Goal: Transaction & Acquisition: Purchase product/service

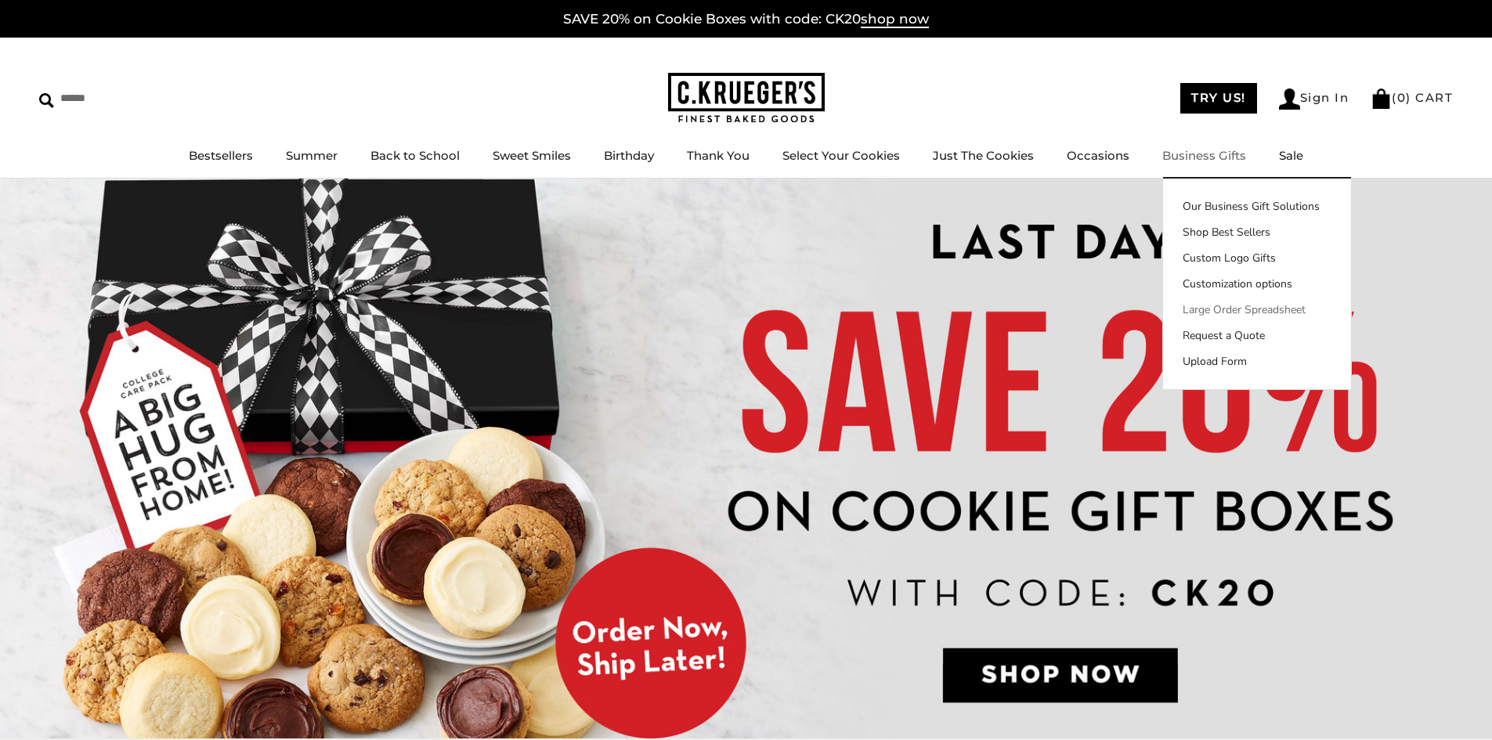
click at [1237, 312] on link "Large Order Spreadsheet" at bounding box center [1257, 310] width 188 height 16
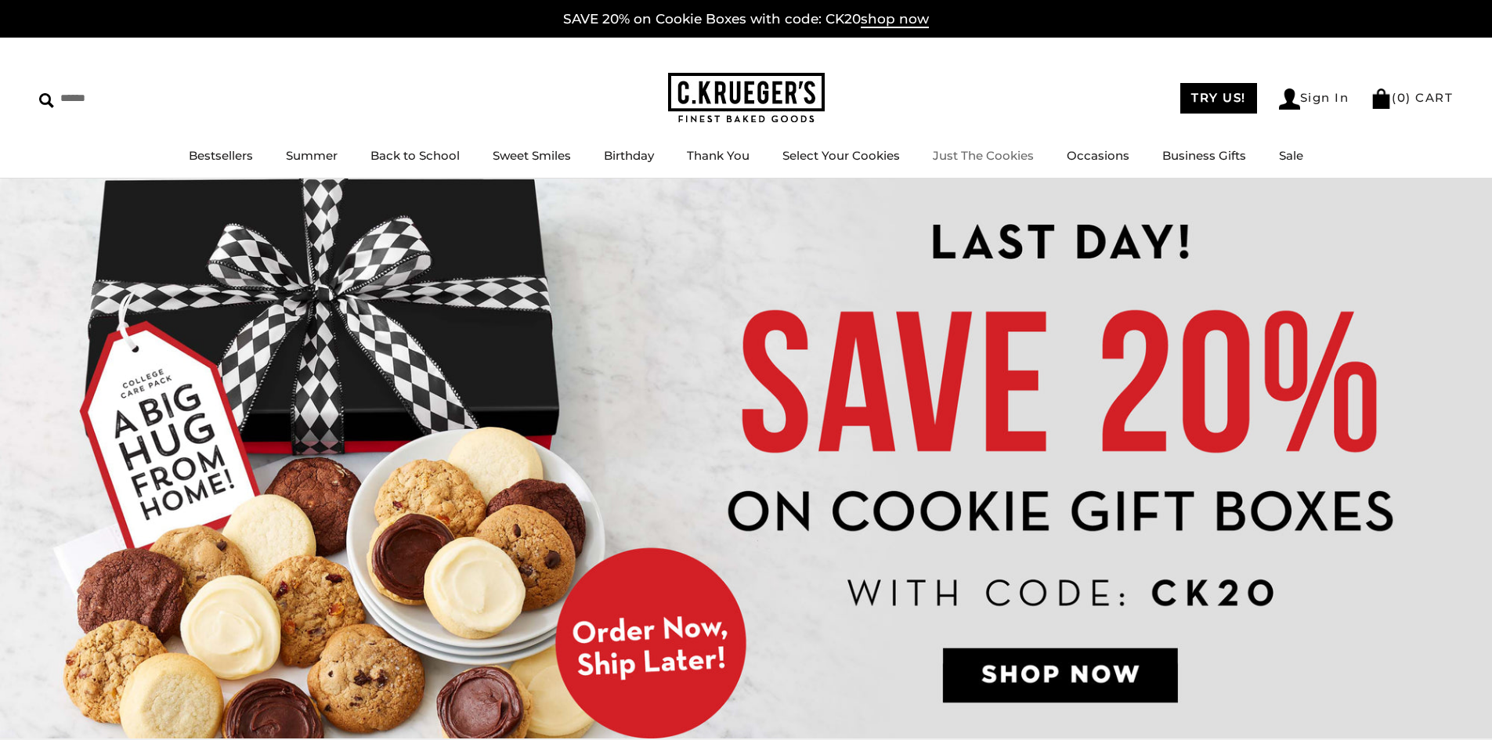
click at [972, 161] on link "Just The Cookies" at bounding box center [983, 155] width 101 height 15
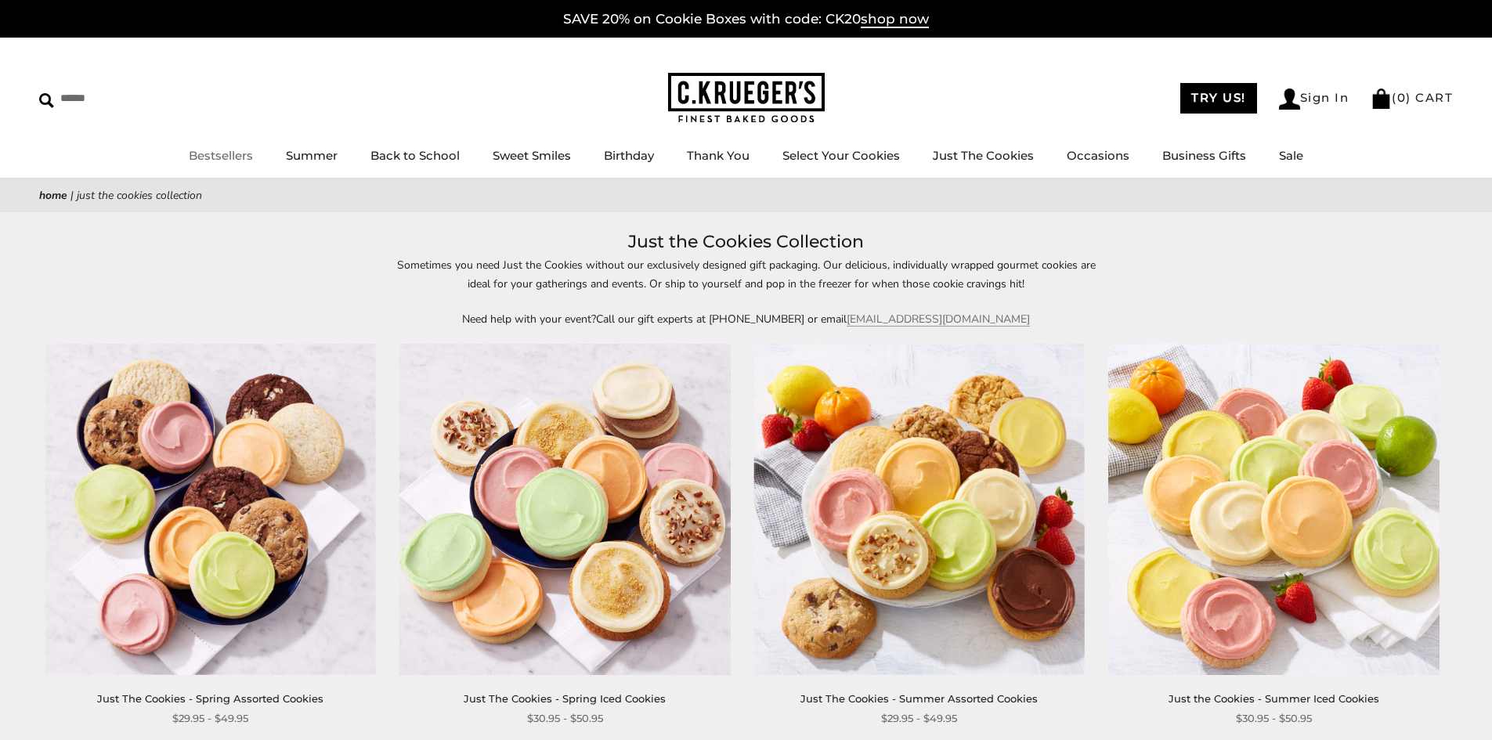
click at [223, 151] on link "Bestsellers" at bounding box center [221, 155] width 64 height 15
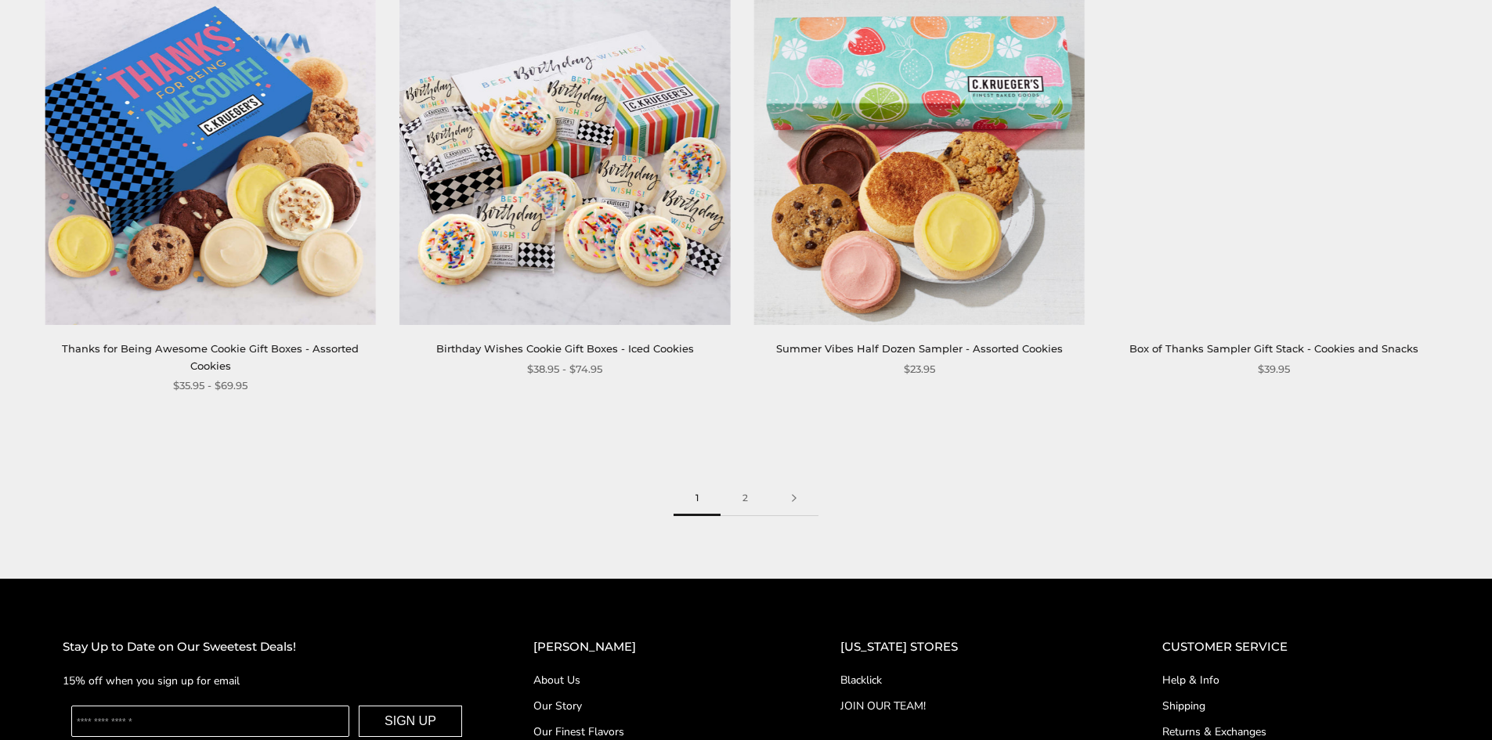
scroll to position [2475, 0]
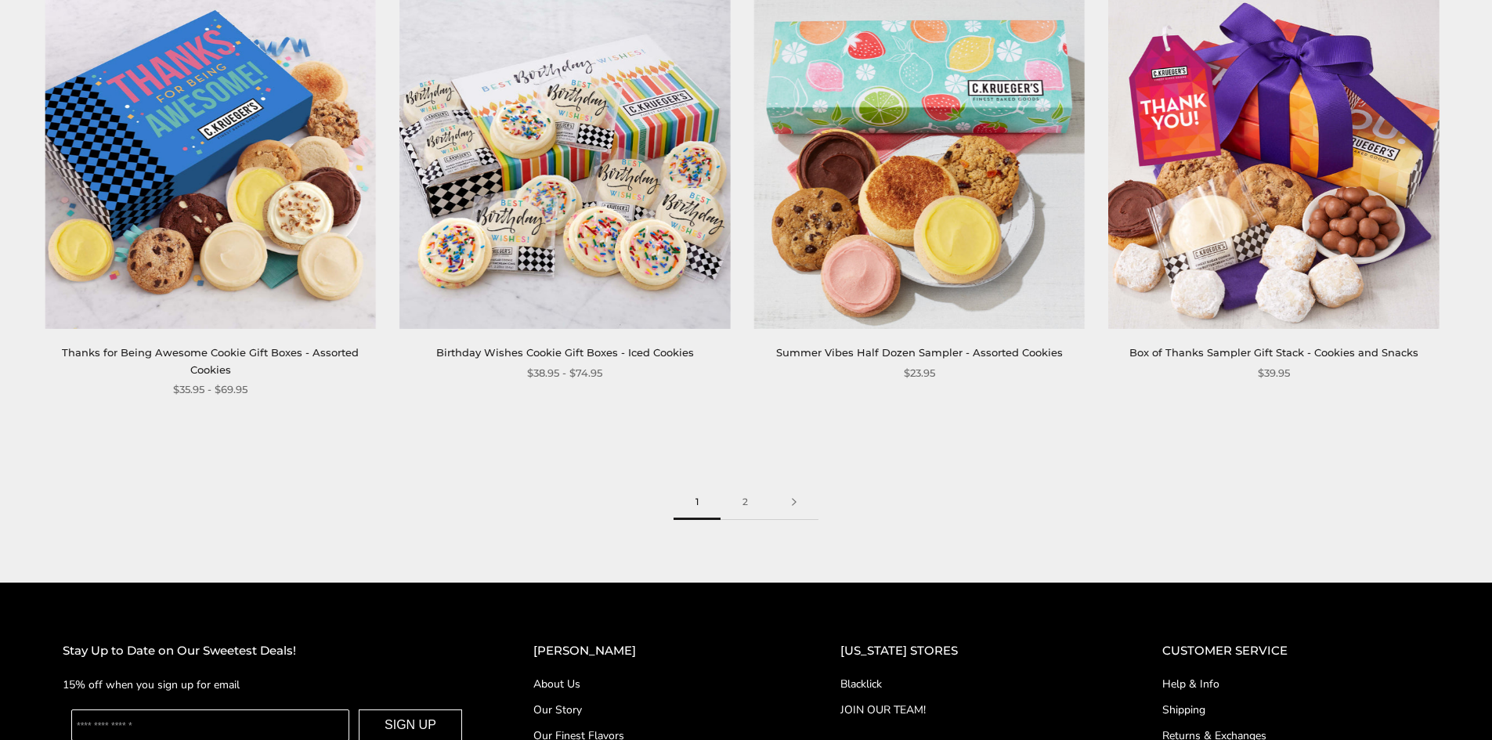
click at [542, 193] on img at bounding box center [564, 163] width 330 height 330
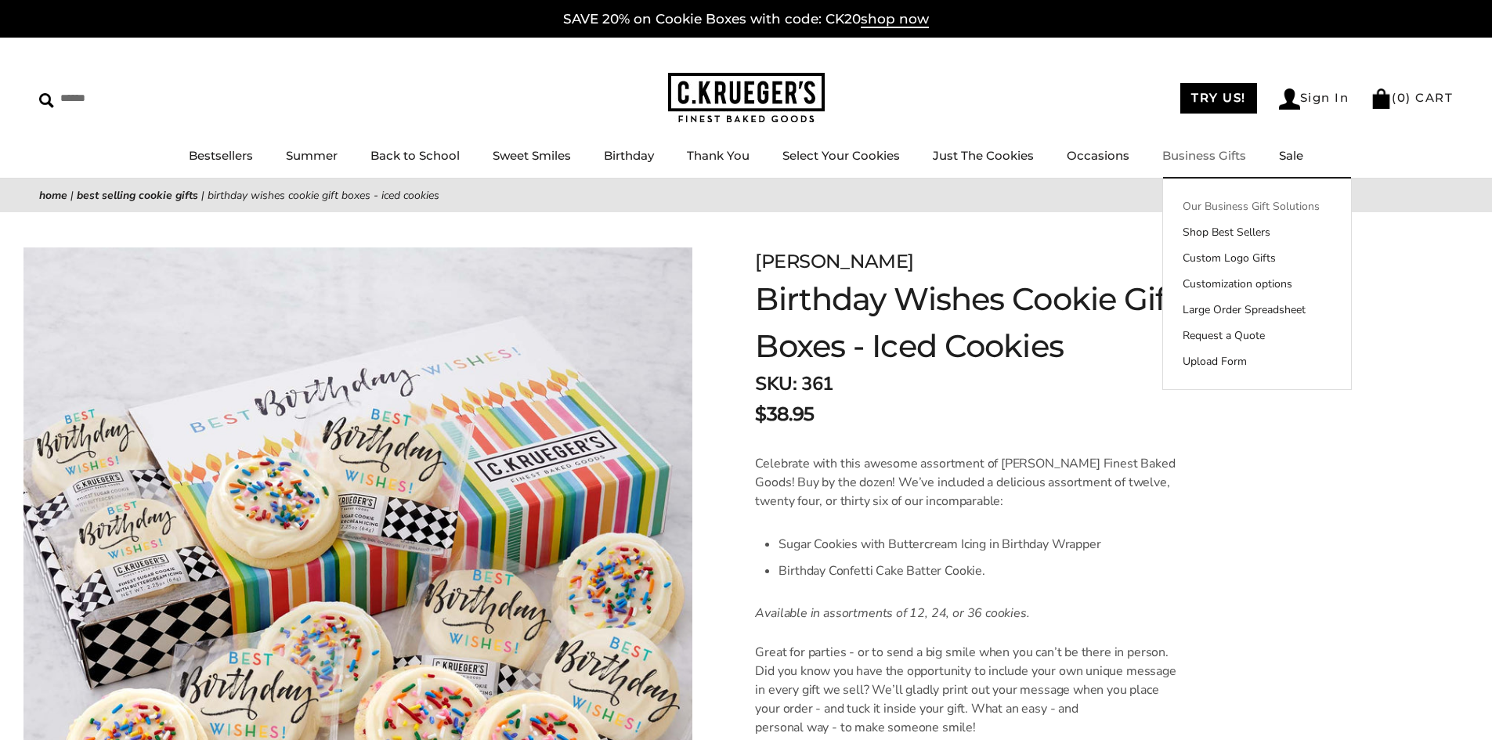
click at [1239, 204] on link "Our Business Gift Solutions" at bounding box center [1257, 206] width 188 height 16
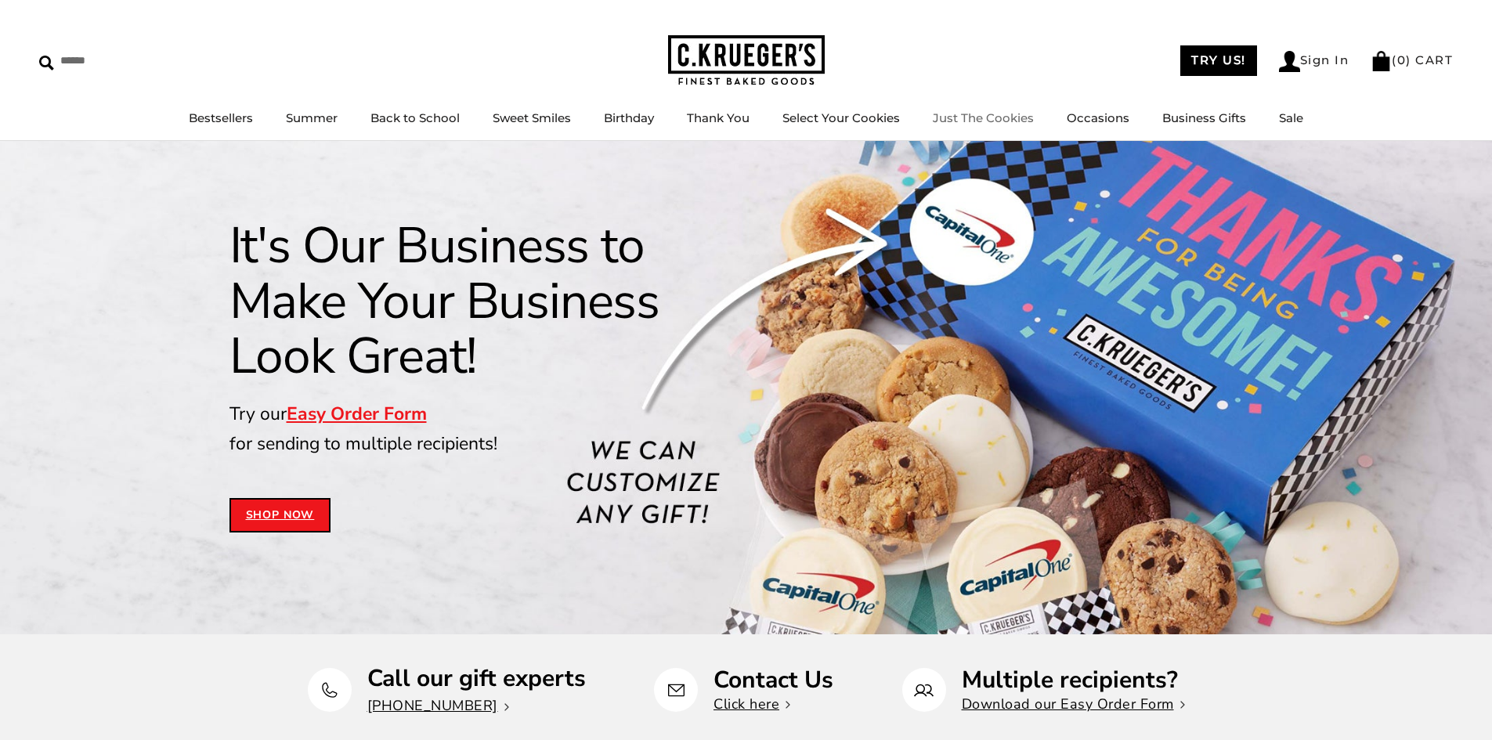
click at [989, 116] on link "Just The Cookies" at bounding box center [983, 117] width 101 height 15
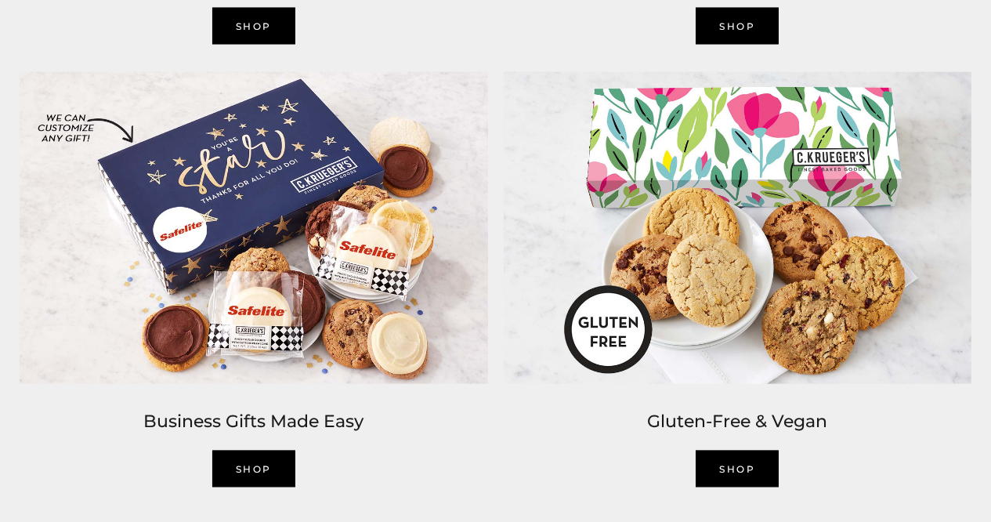
scroll to position [2275, 0]
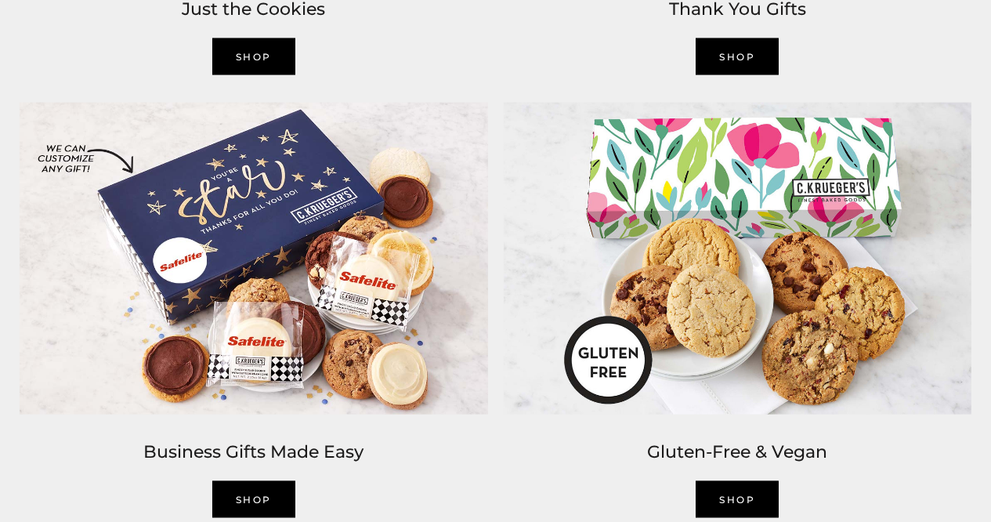
click at [230, 178] on img at bounding box center [254, 258] width 484 height 327
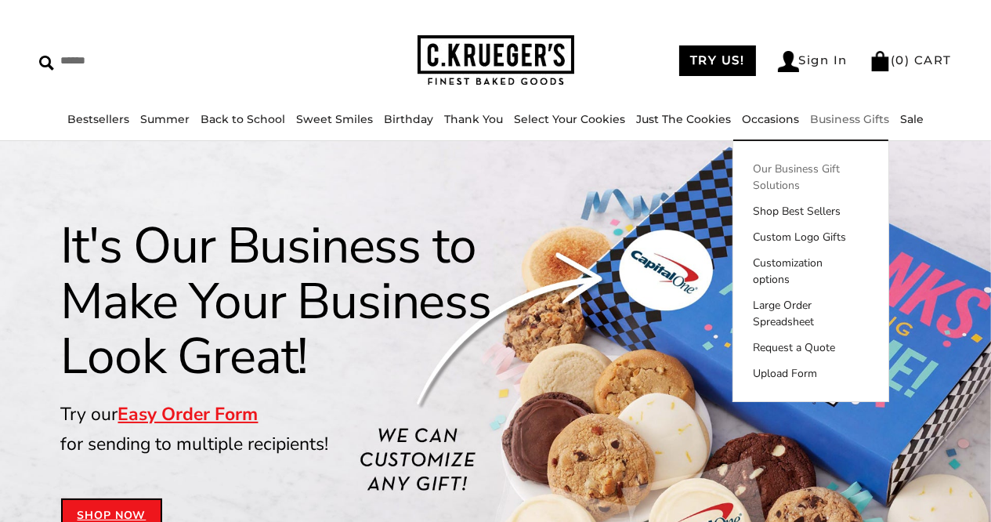
click at [769, 169] on link "Our Business Gift Solutions" at bounding box center [810, 177] width 155 height 33
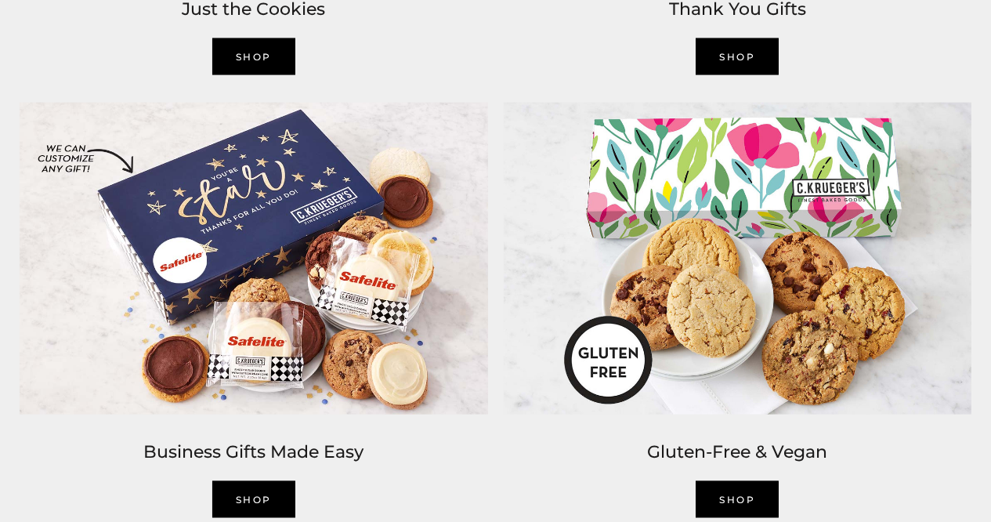
click at [243, 483] on link "SHOP" at bounding box center [253, 499] width 83 height 37
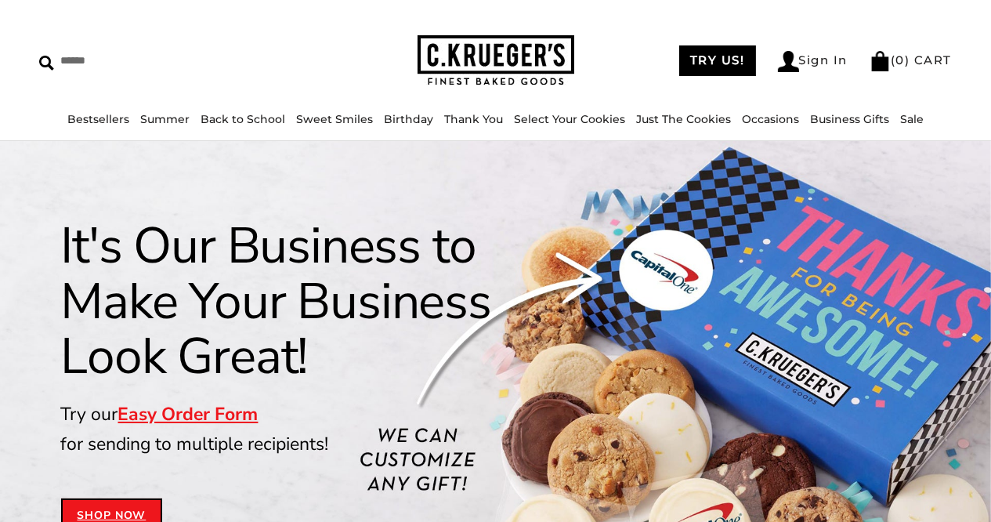
scroll to position [238, 0]
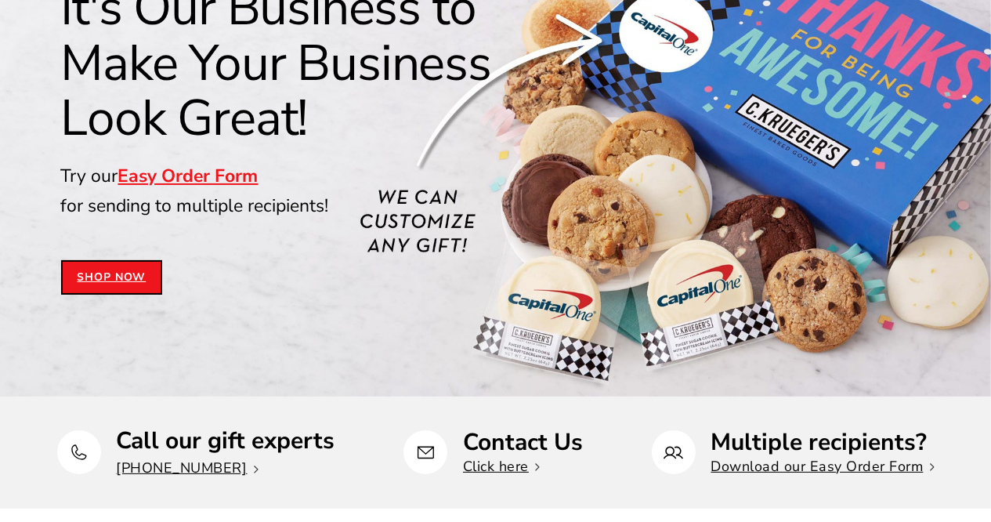
click at [103, 275] on link "Shop Now" at bounding box center [112, 277] width 102 height 34
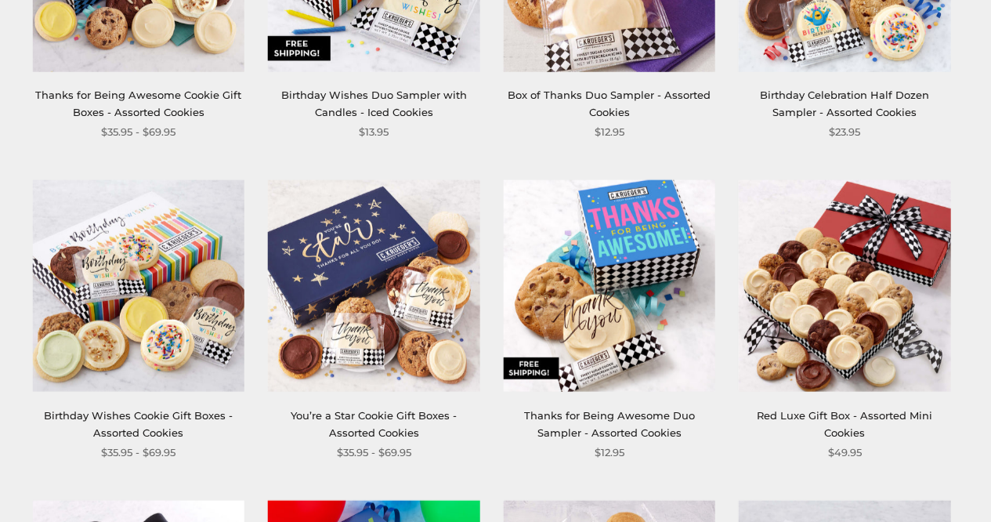
scroll to position [1182, 0]
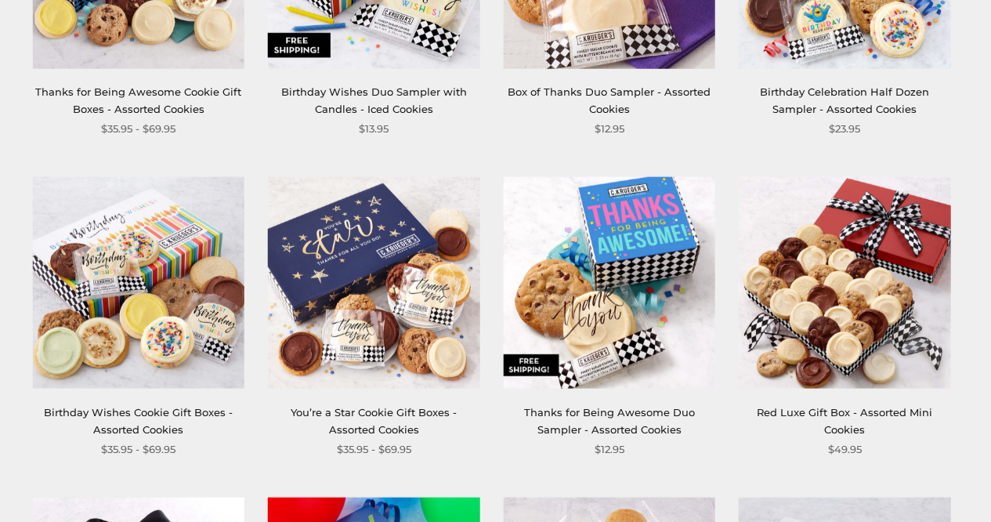
click at [336, 270] on img at bounding box center [373, 282] width 211 height 211
